Goal: Task Accomplishment & Management: Manage account settings

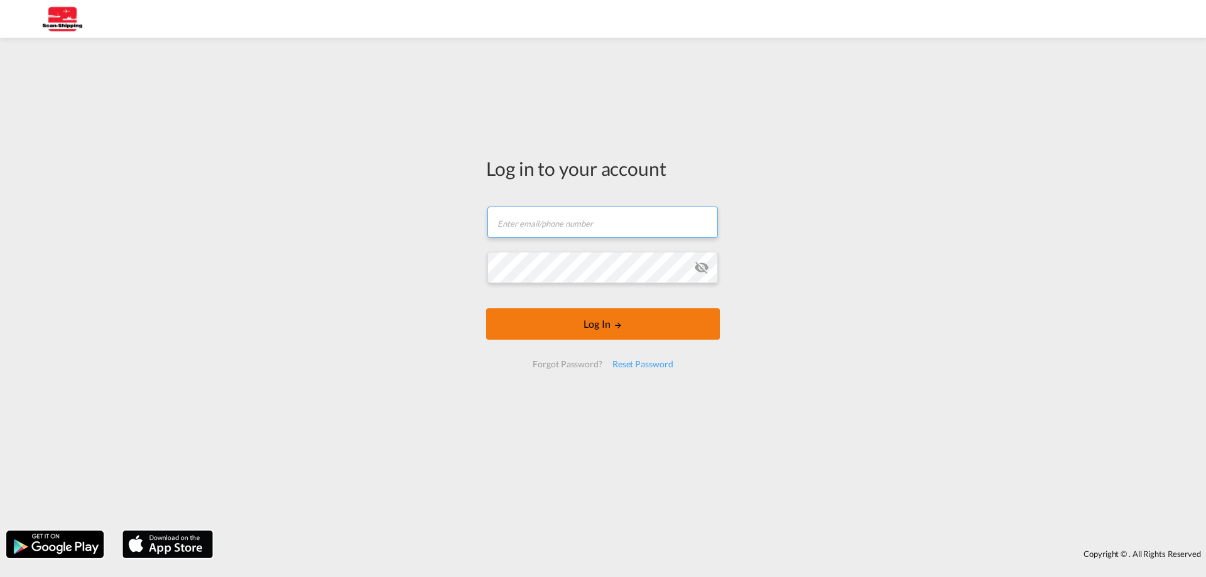
type input "[EMAIL_ADDRESS][DOMAIN_NAME]"
click at [593, 314] on button "Log In" at bounding box center [603, 323] width 234 height 31
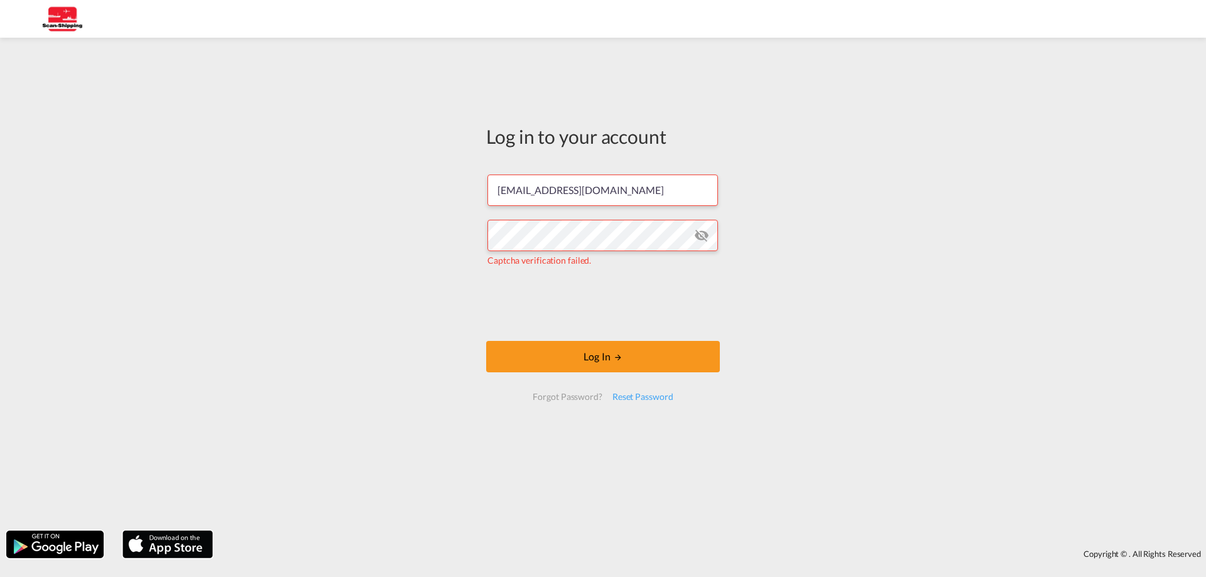
click at [705, 235] on md-icon "icon-eye-off" at bounding box center [701, 235] width 15 height 15
click at [619, 357] on md-icon "LOGIN" at bounding box center [618, 357] width 9 height 9
